Goal: Find specific page/section: Find specific page/section

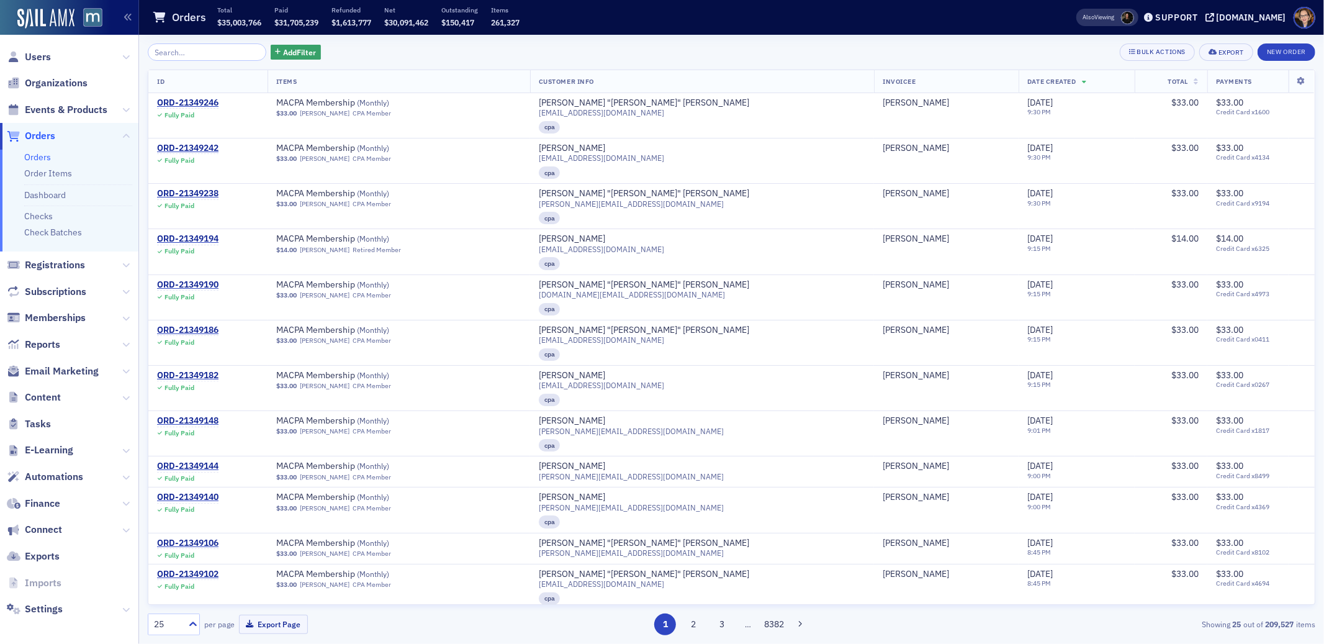
click at [43, 138] on span "Orders" at bounding box center [40, 136] width 30 height 14
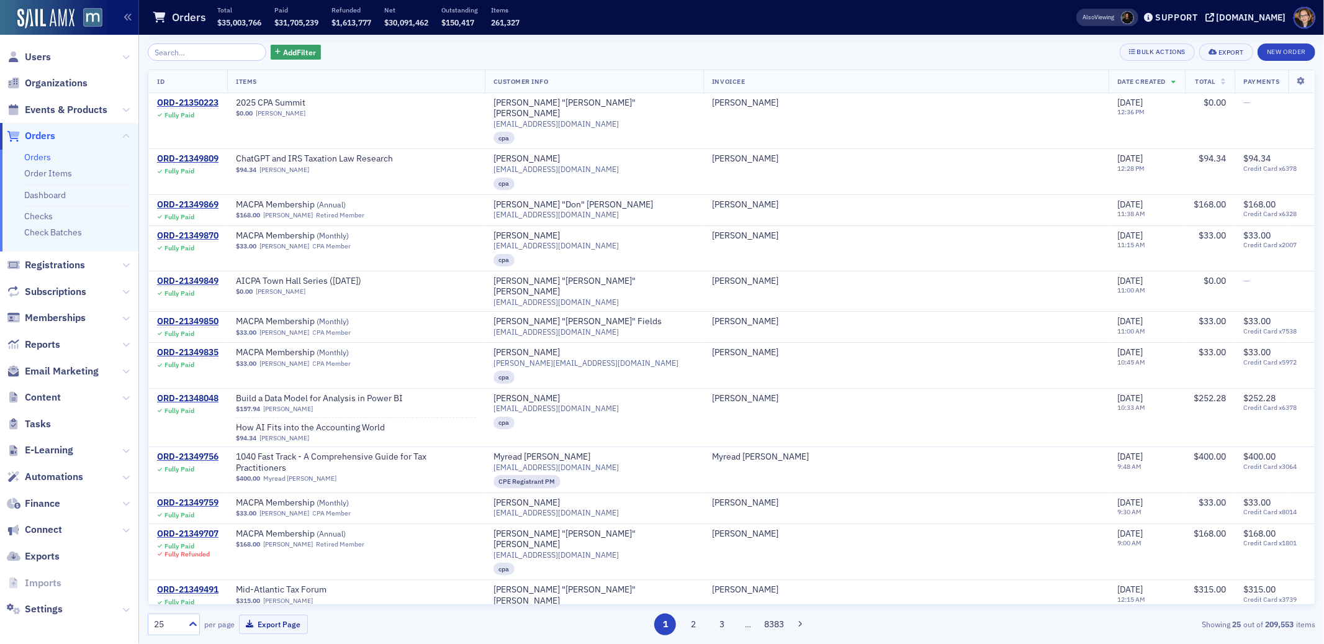
click at [47, 133] on span "Orders" at bounding box center [40, 136] width 30 height 14
